Goal: Transaction & Acquisition: Purchase product/service

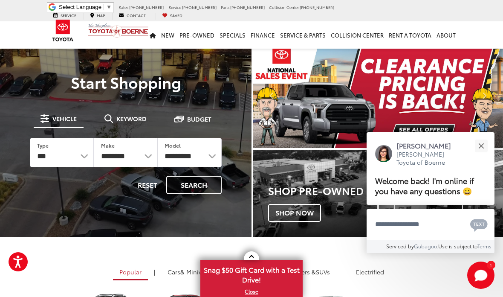
click at [487, 145] on button "Close" at bounding box center [481, 145] width 18 height 18
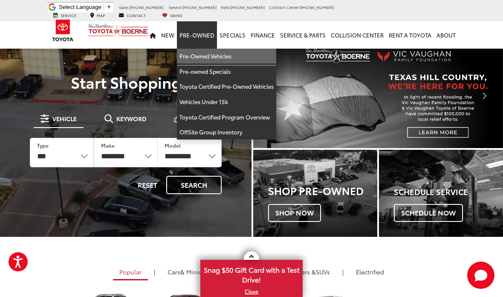
click at [207, 49] on link "Pre-Owned Vehicles" at bounding box center [226, 56] width 99 height 15
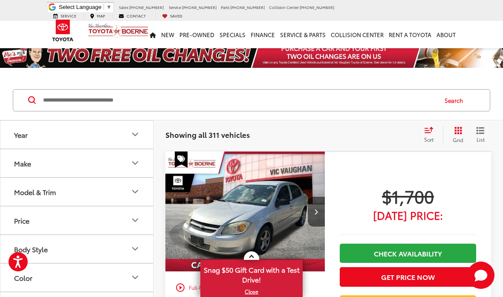
click at [427, 132] on icon "Select sort value" at bounding box center [429, 129] width 8 height 5
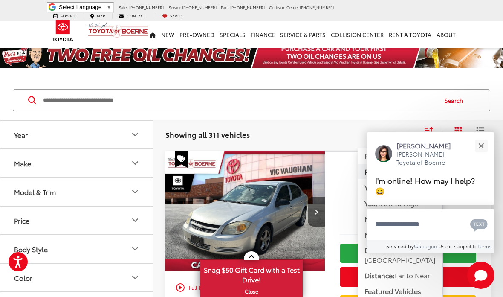
click at [416, 157] on span "High to Low" at bounding box center [401, 155] width 38 height 10
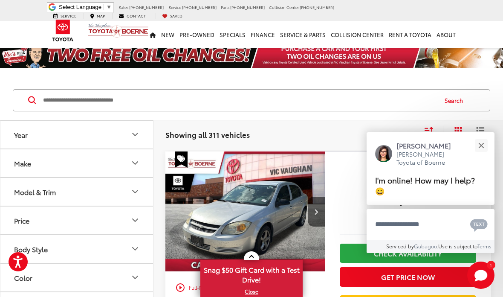
scroll to position [25, 0]
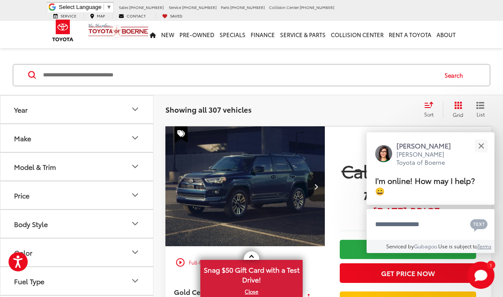
click at [484, 145] on button "Close" at bounding box center [481, 145] width 18 height 18
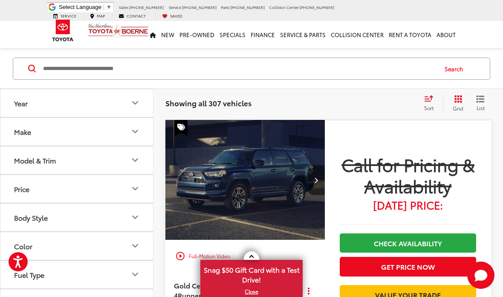
scroll to position [0, 0]
